Goal: Browse casually

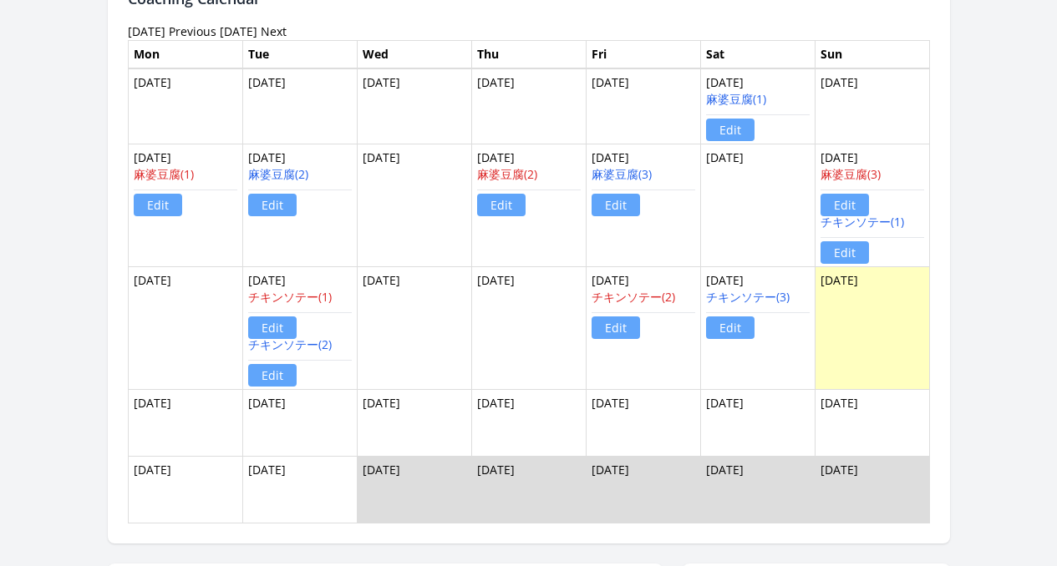
scroll to position [1424, 0]
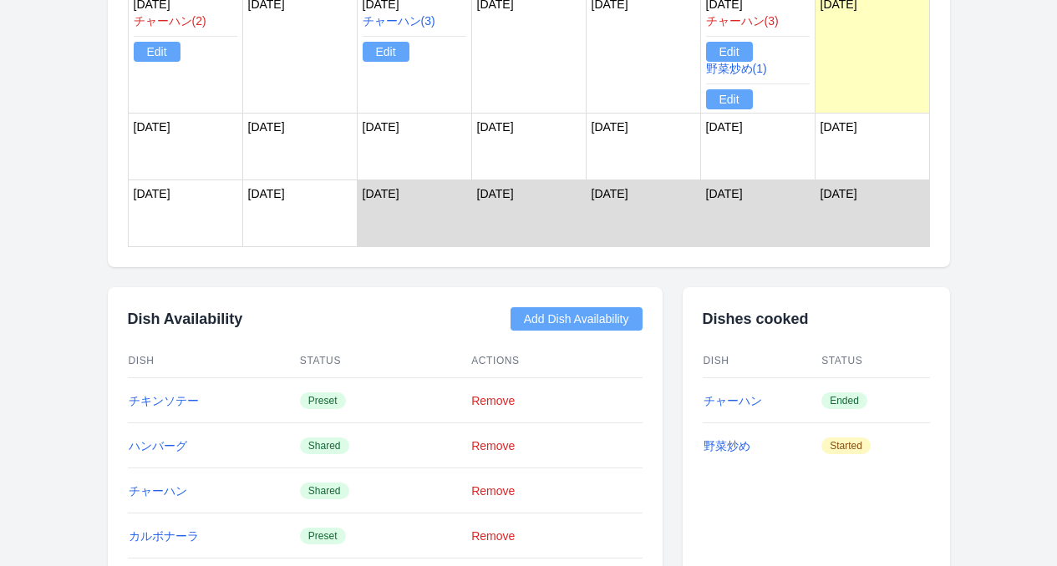
scroll to position [1730, 0]
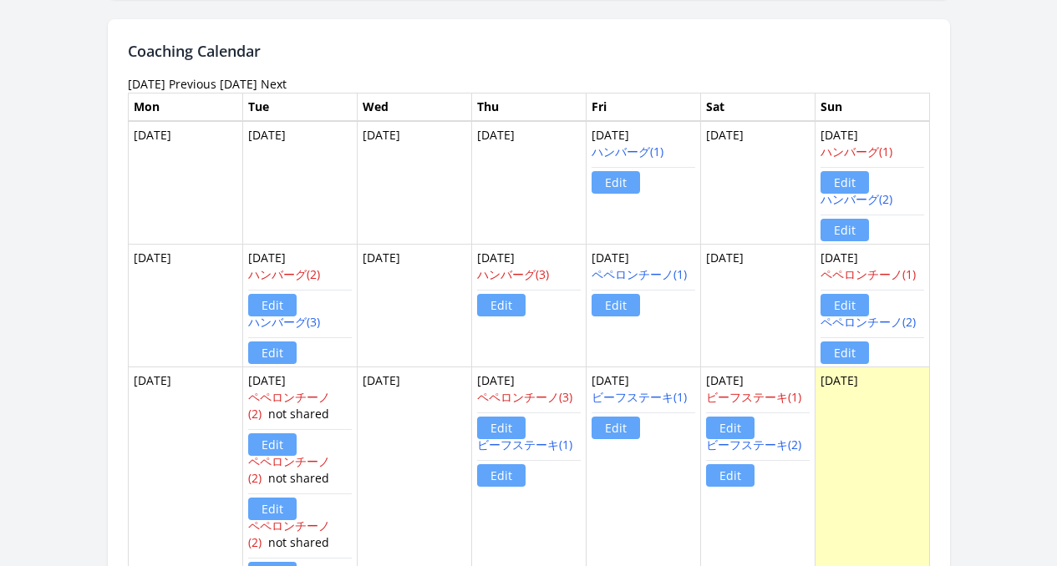
scroll to position [1346, 0]
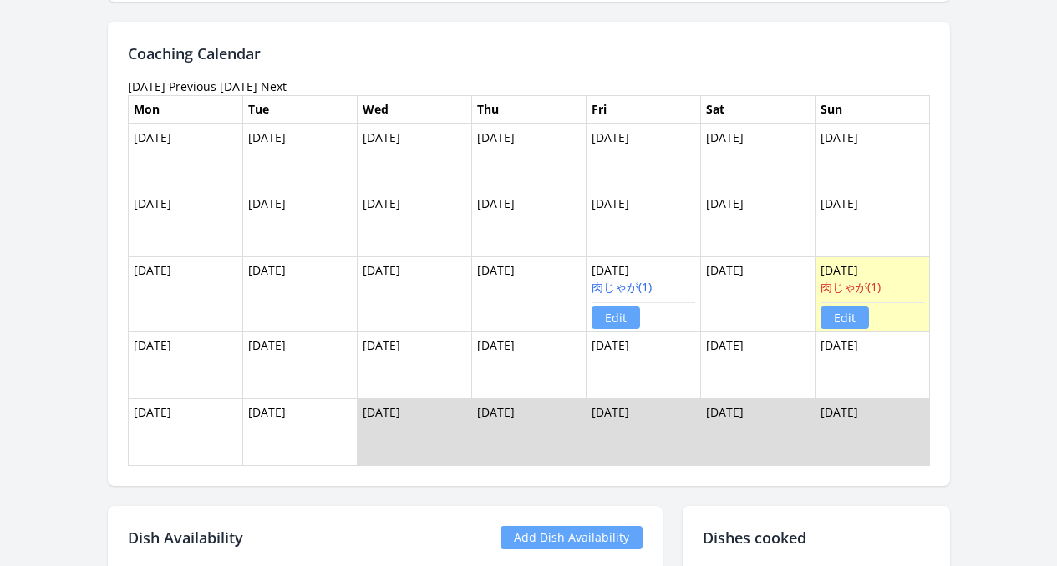
scroll to position [1366, 0]
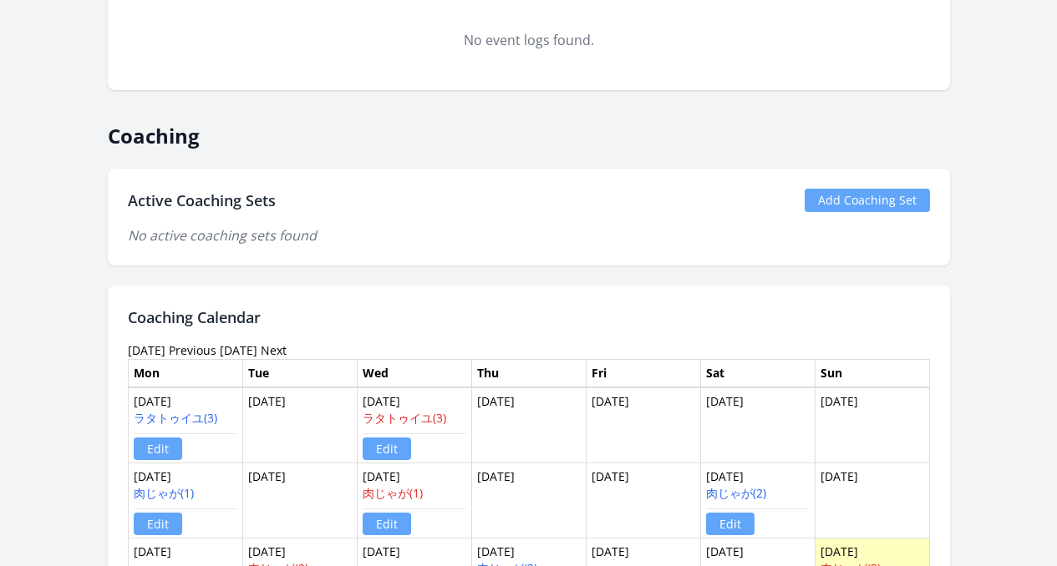
scroll to position [1010, 0]
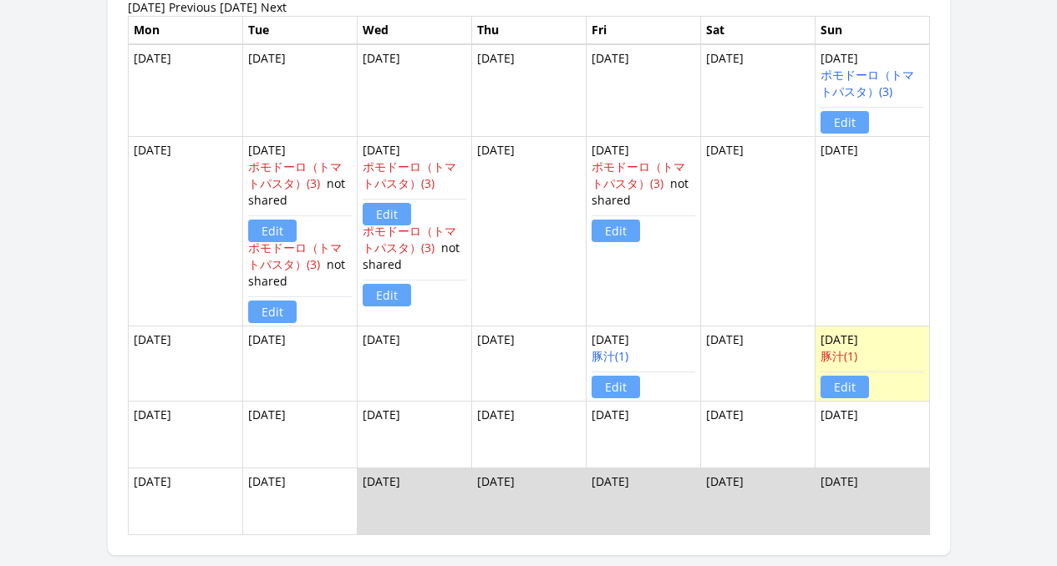
scroll to position [1414, 0]
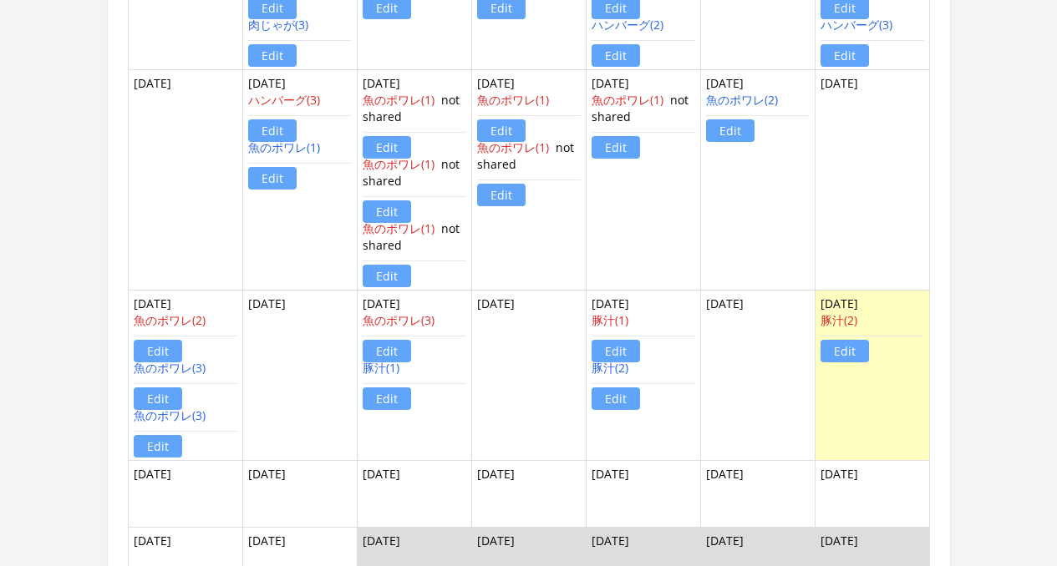
scroll to position [1435, 0]
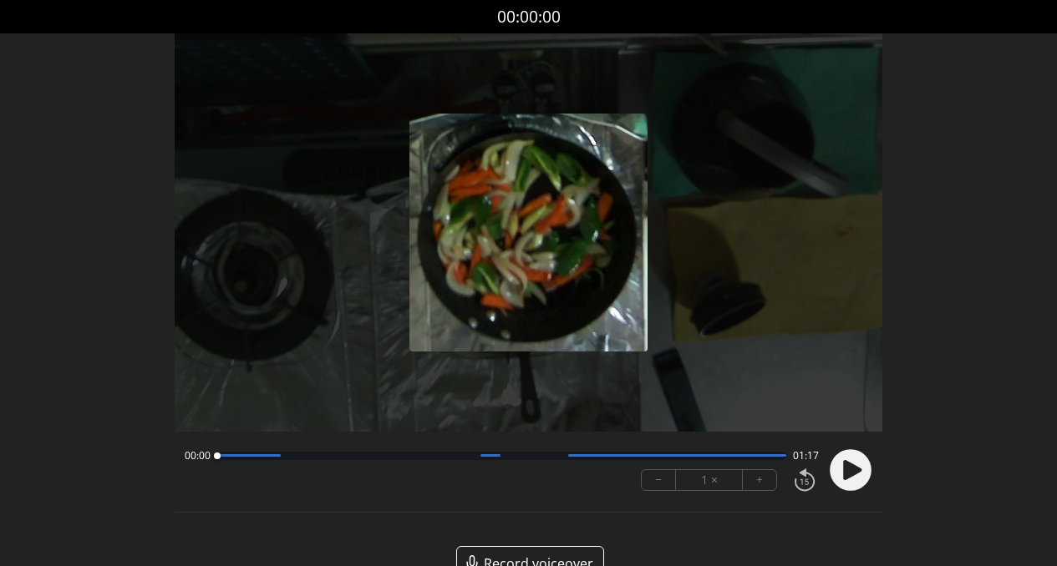
click at [853, 465] on icon at bounding box center [852, 470] width 18 height 20
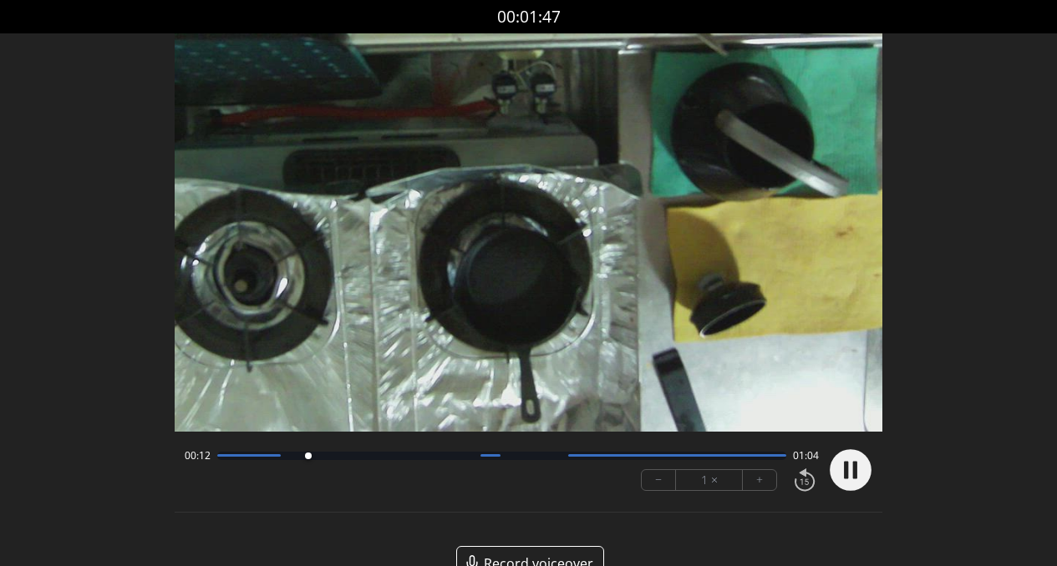
click at [238, 460] on div at bounding box center [502, 456] width 570 height 8
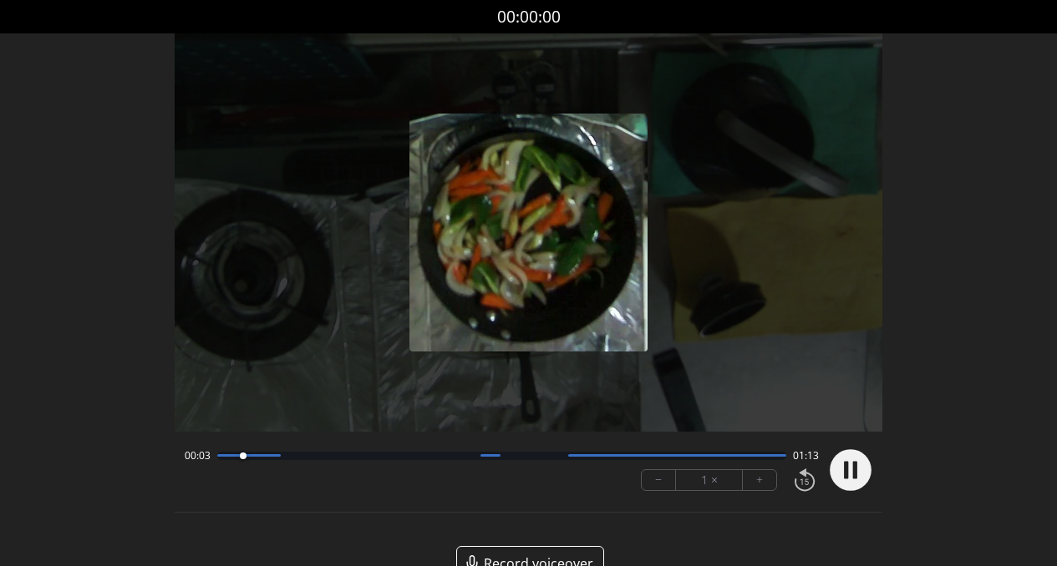
click at [295, 460] on div "00:03 01:13" at bounding box center [502, 456] width 635 height 13
click at [299, 458] on div at bounding box center [502, 456] width 570 height 8
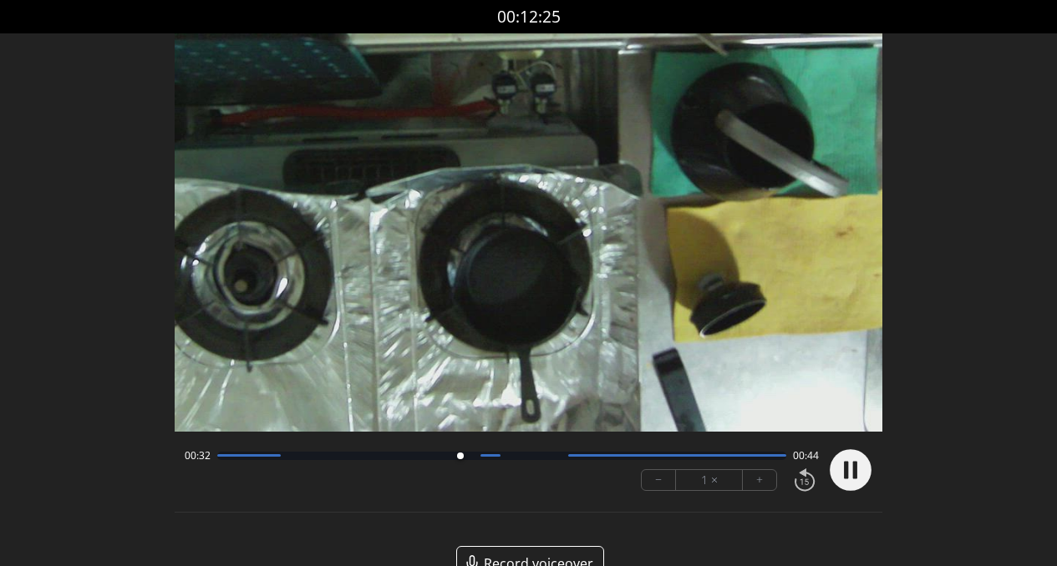
click at [509, 459] on div at bounding box center [502, 456] width 570 height 8
click at [550, 459] on div at bounding box center [502, 456] width 570 height 8
click at [592, 461] on div "00:45 00:31" at bounding box center [502, 456] width 635 height 13
click at [593, 459] on div at bounding box center [502, 456] width 570 height 8
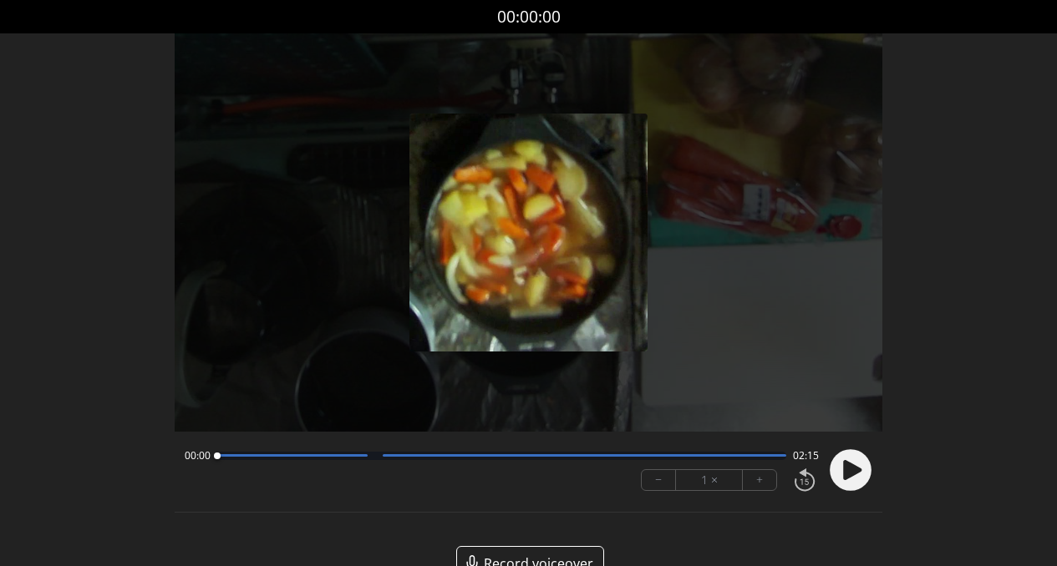
click at [842, 475] on circle at bounding box center [851, 471] width 42 height 42
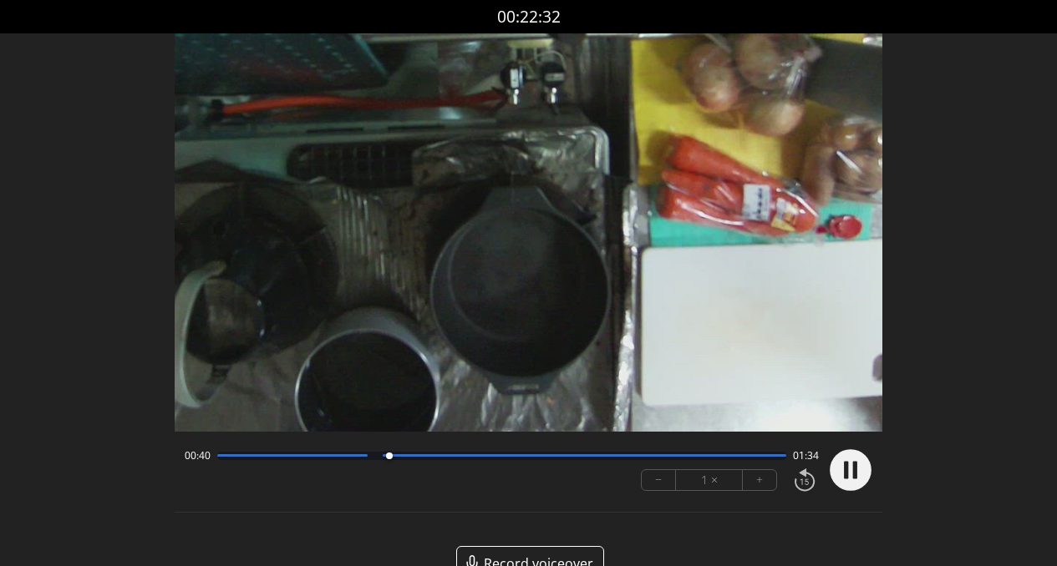
click at [473, 457] on div at bounding box center [502, 456] width 570 height 8
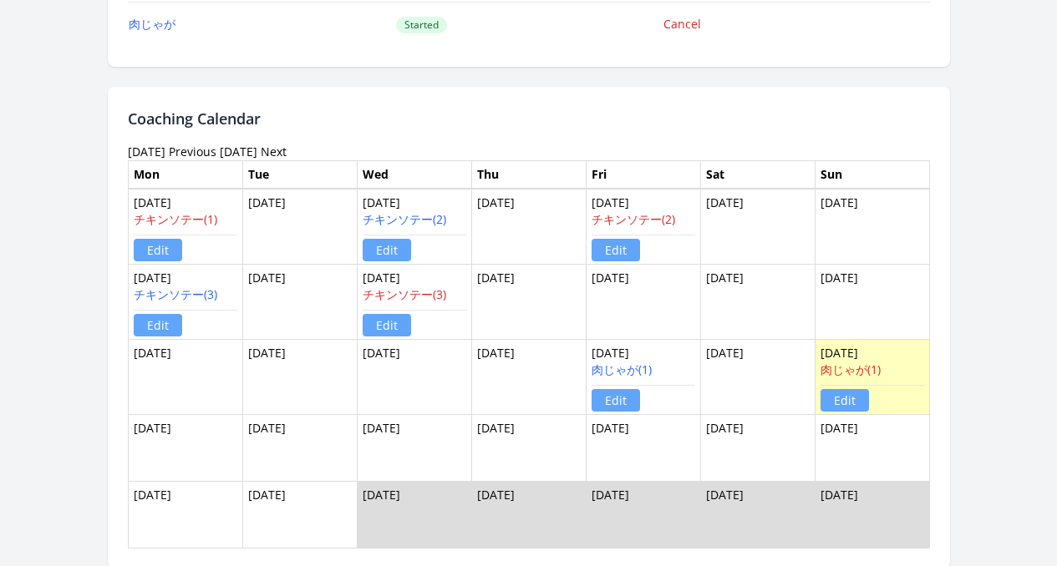
scroll to position [1166, 0]
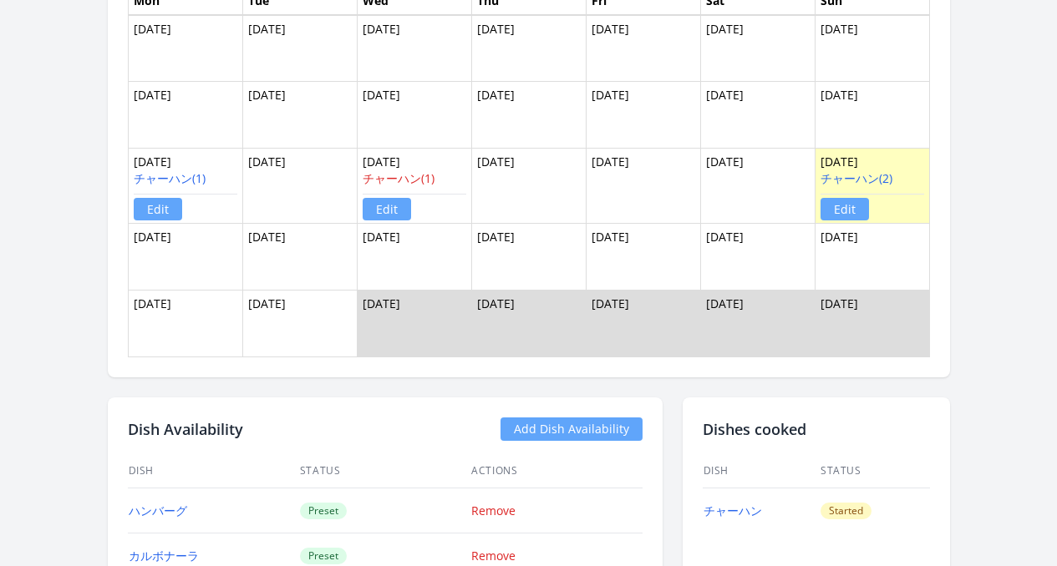
scroll to position [1388, 0]
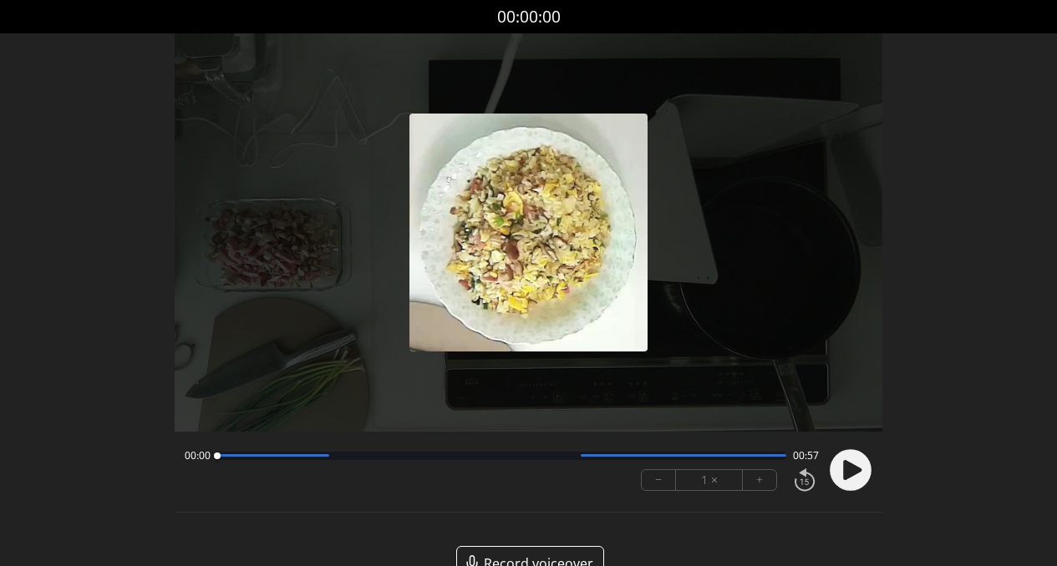
click at [851, 465] on icon at bounding box center [852, 470] width 18 height 20
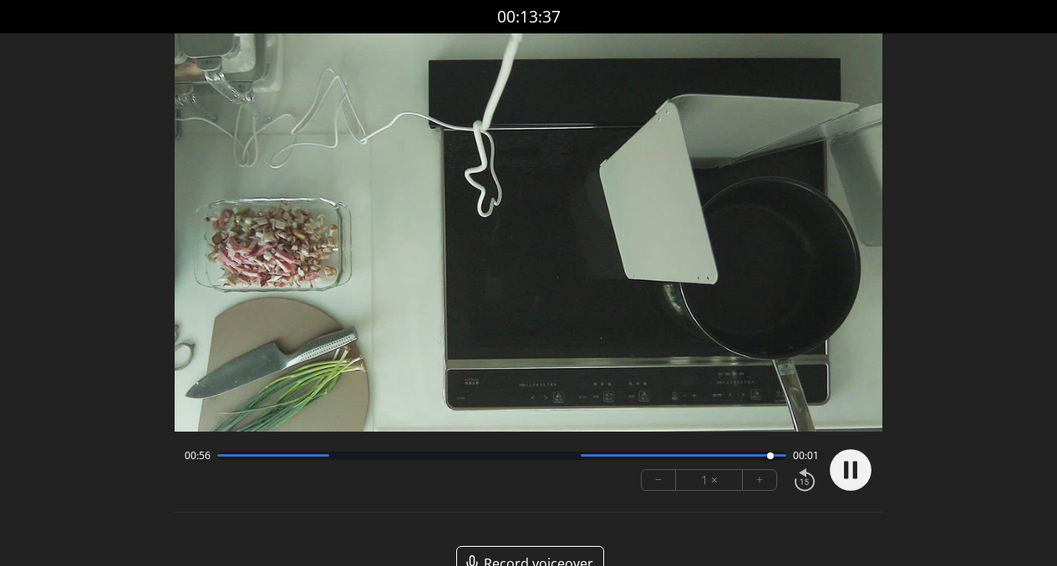
click at [862, 474] on circle at bounding box center [851, 471] width 42 height 42
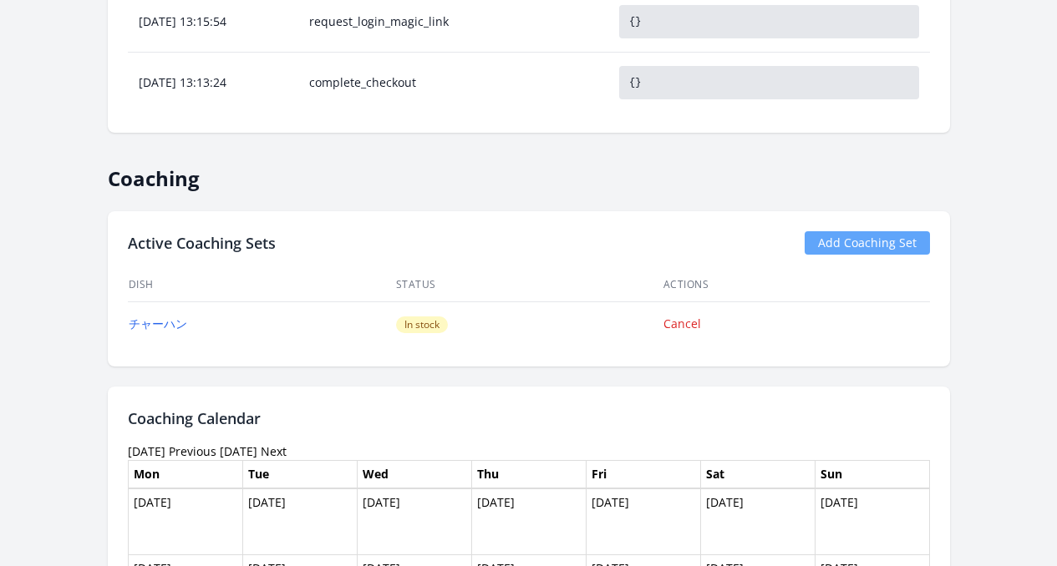
scroll to position [1066, 0]
